Goal: Information Seeking & Learning: Find specific page/section

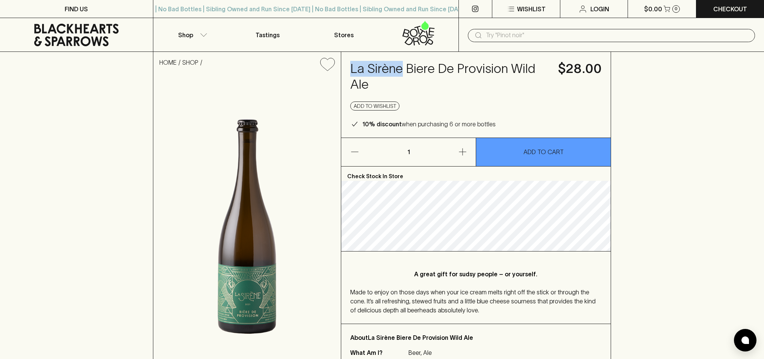
drag, startPoint x: 350, startPoint y: 70, endPoint x: 403, endPoint y: 68, distance: 52.7
click at [403, 68] on h4 "La Sirène Biere De Provision Wild Ale" at bounding box center [449, 77] width 199 height 32
copy h4 "La Sirène"
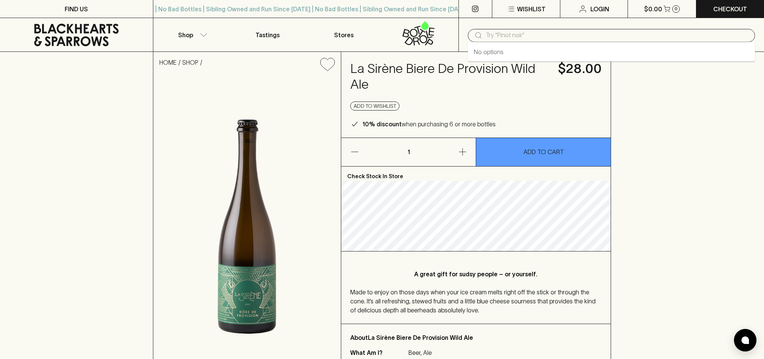
click at [532, 35] on input "text" at bounding box center [617, 35] width 263 height 12
paste input "La Sirène"
type input "La Sirène"
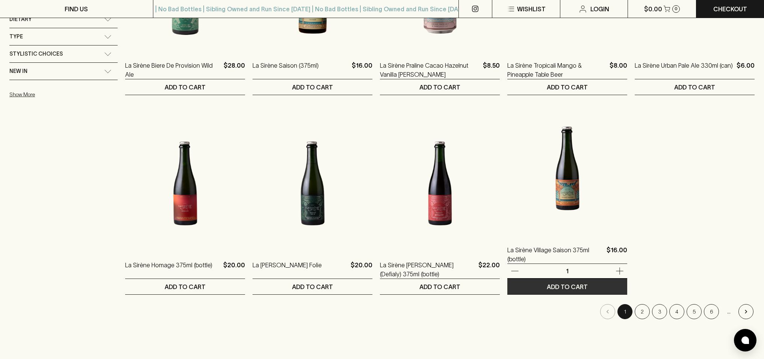
scroll to position [282, 0]
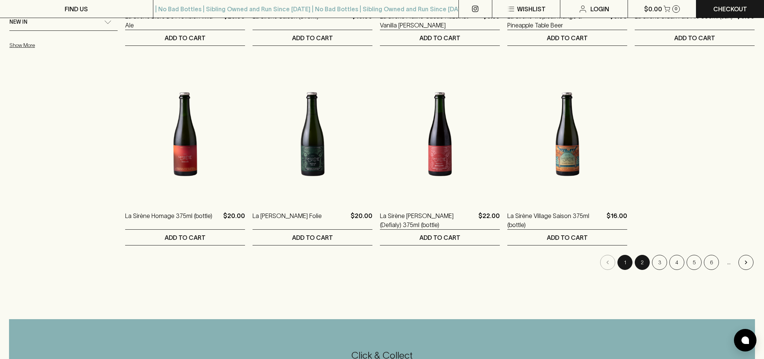
click at [646, 262] on button "2" at bounding box center [641, 262] width 15 height 15
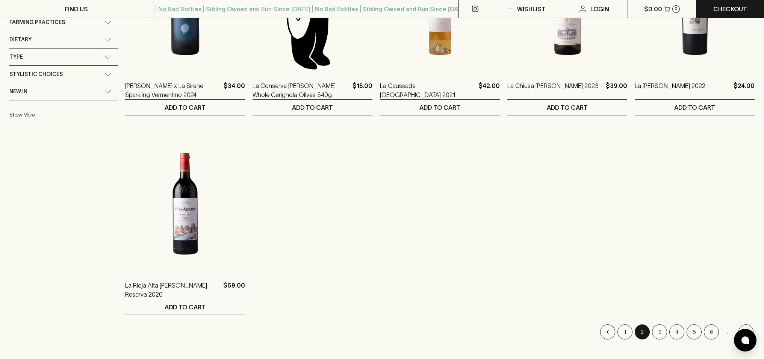
scroll to position [273, 0]
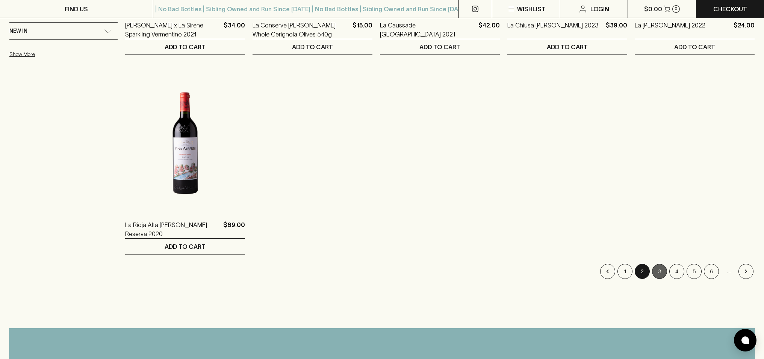
click at [662, 270] on button "3" at bounding box center [659, 271] width 15 height 15
